Goal: Book appointment/travel/reservation

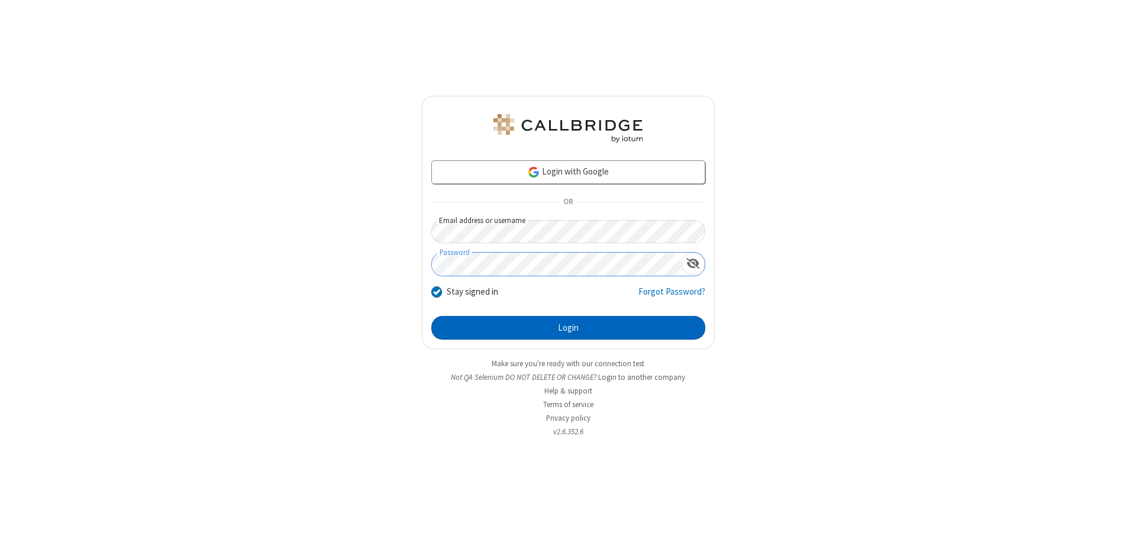
click at [568, 328] on button "Login" at bounding box center [568, 328] width 274 height 24
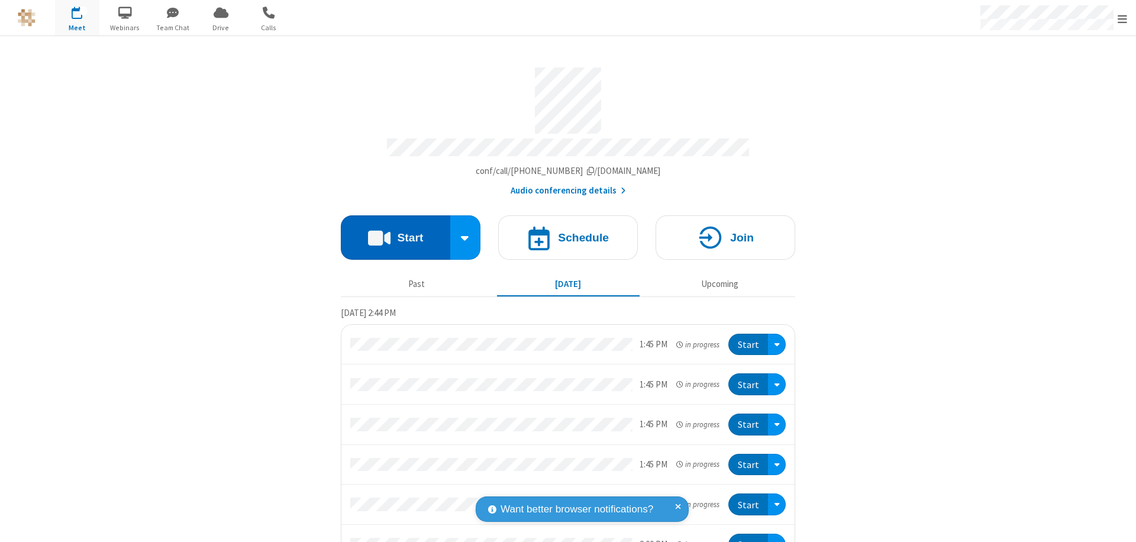
click at [390, 232] on button "Start" at bounding box center [395, 237] width 109 height 44
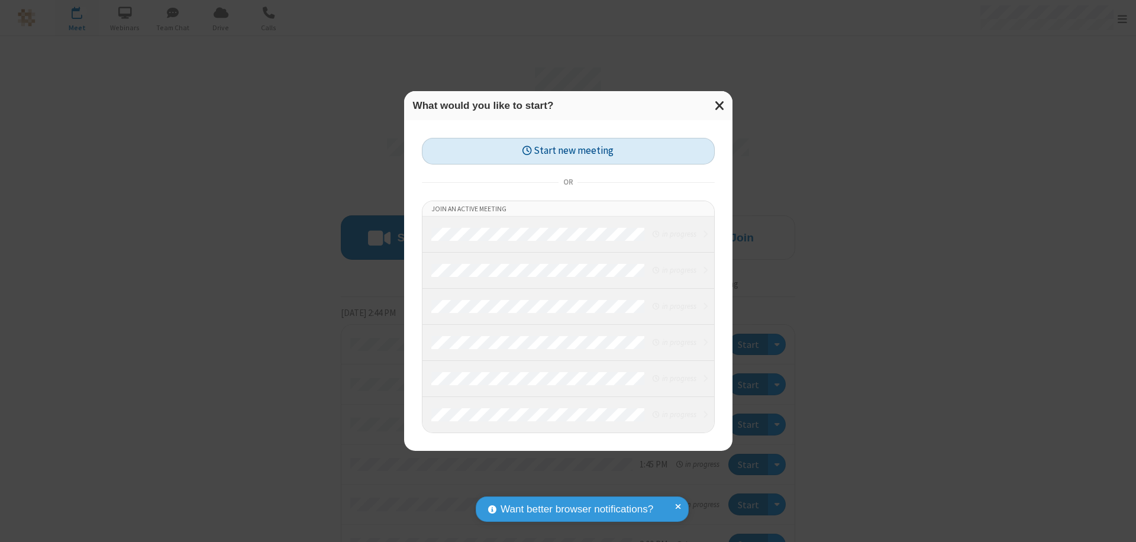
click at [568, 151] on button "Start new meeting" at bounding box center [568, 151] width 293 height 27
